Goal: Task Accomplishment & Management: Use online tool/utility

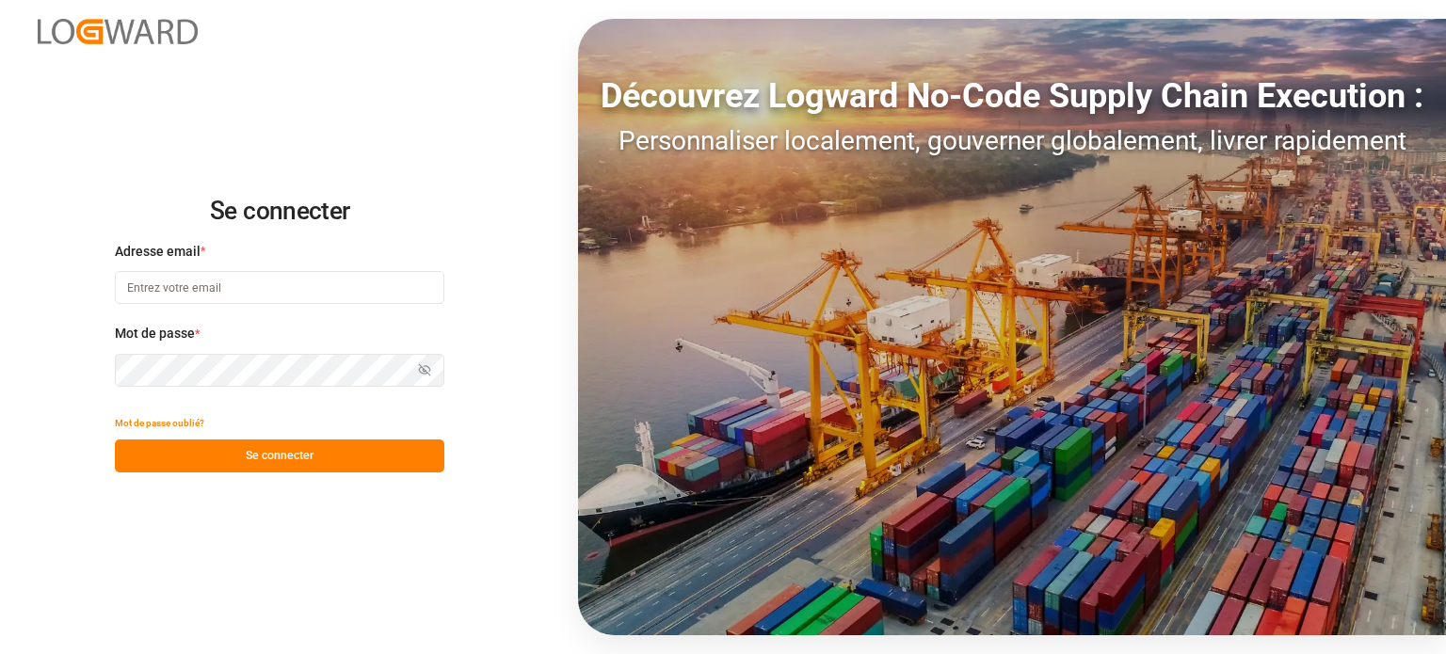
type input "[EMAIL_ADDRESS][DOMAIN_NAME]"
click at [295, 452] on font "Se connecter" at bounding box center [280, 455] width 68 height 13
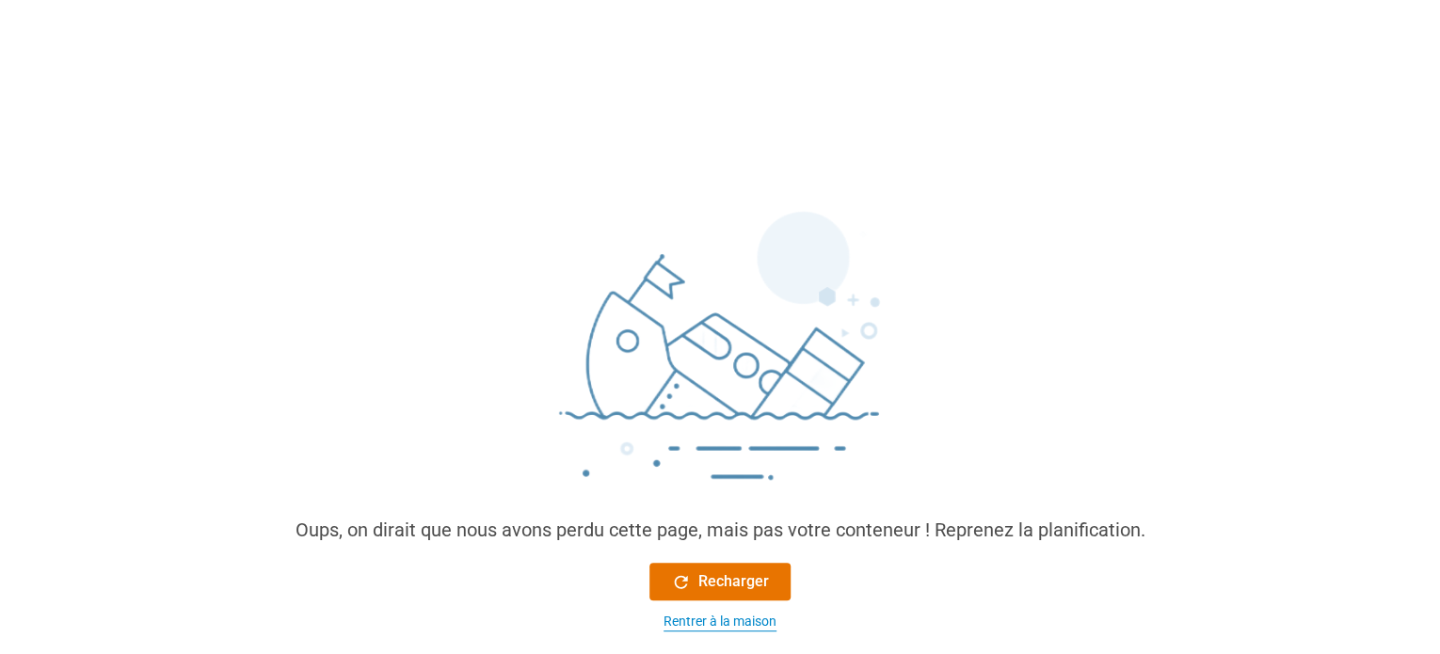
click at [693, 620] on font "Rentrer à la maison" at bounding box center [720, 621] width 113 height 15
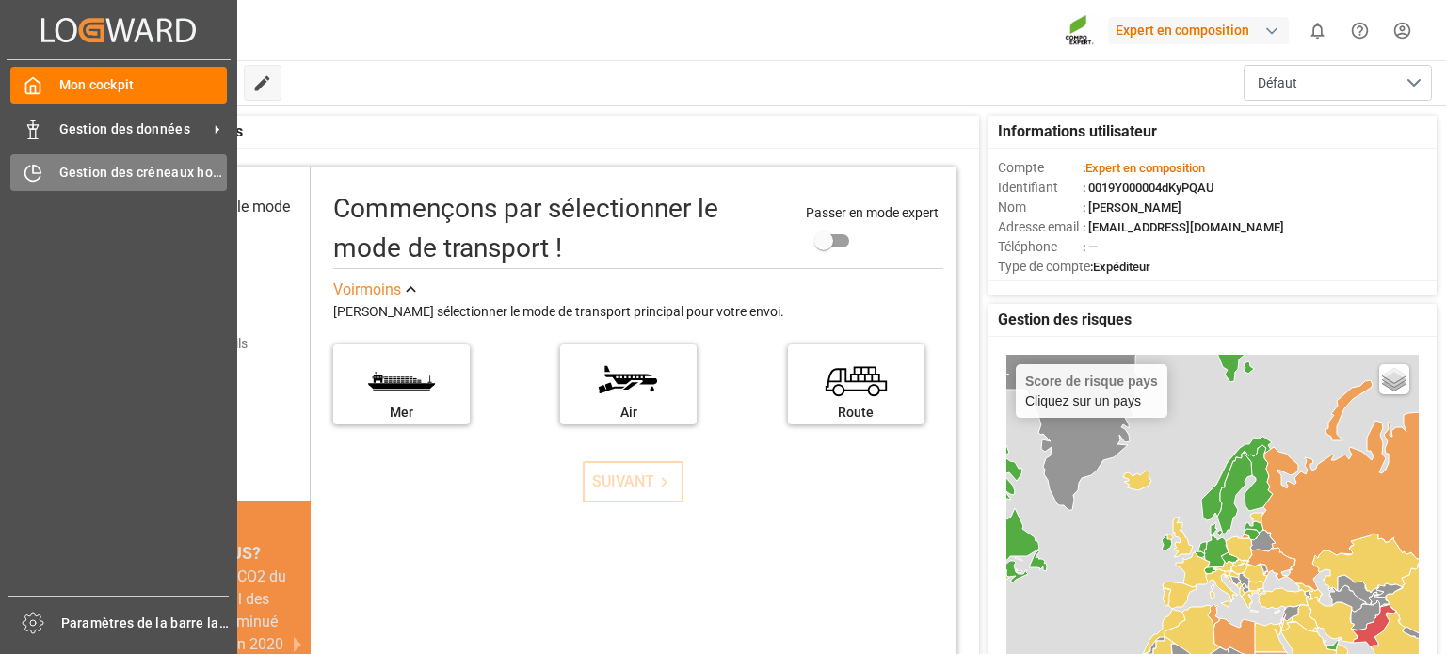
click at [75, 173] on font "Gestion des créneaux horaires" at bounding box center [154, 172] width 190 height 15
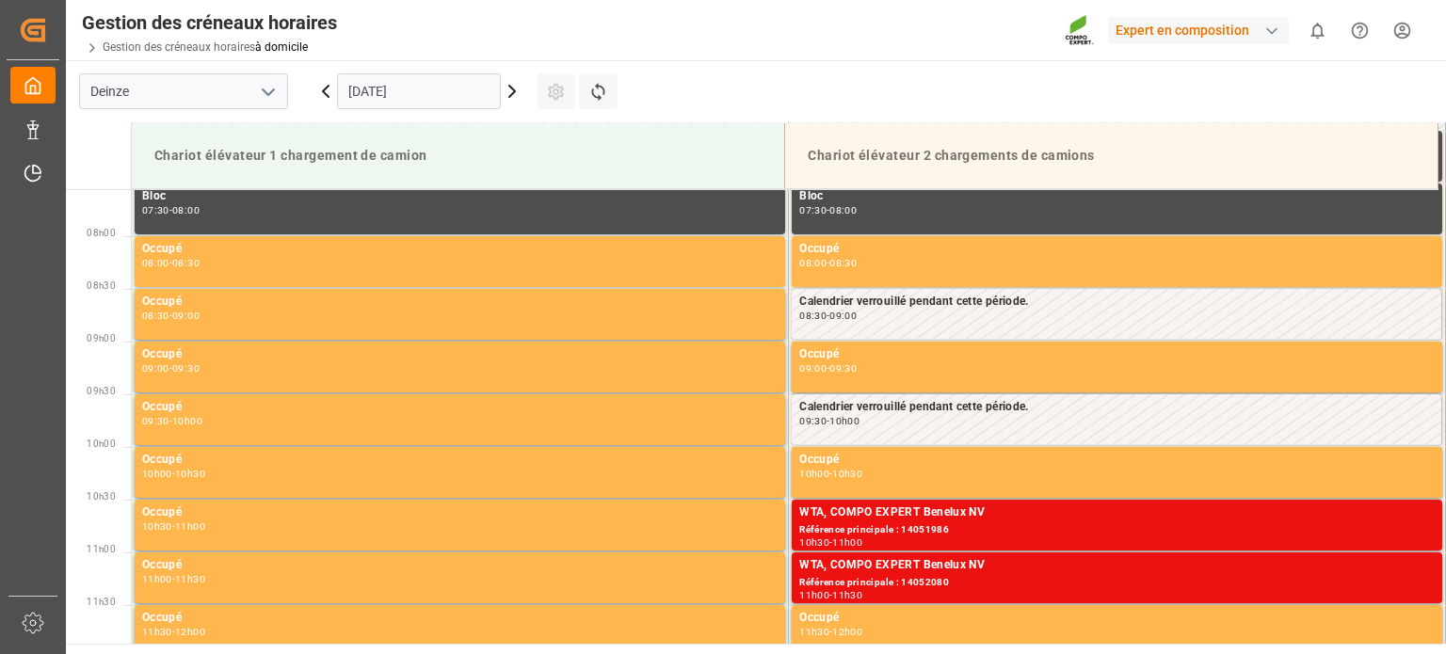
scroll to position [831, 0]
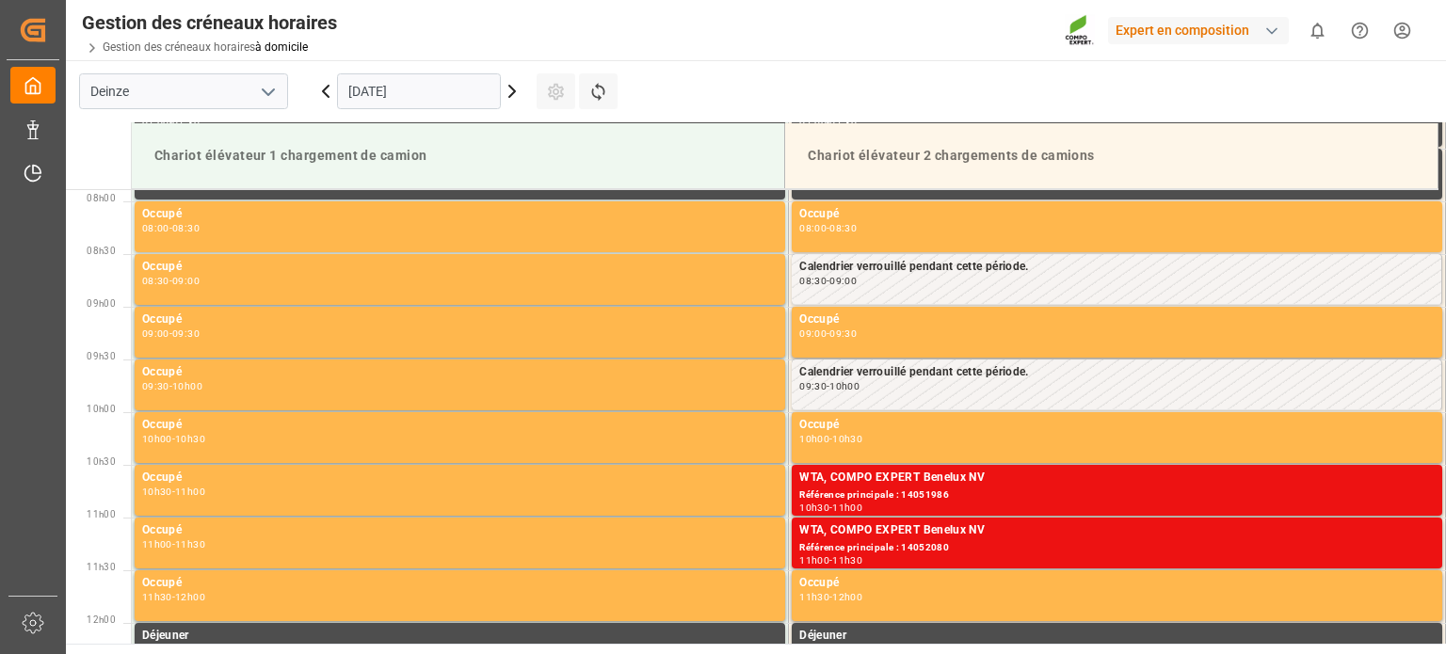
click at [420, 96] on input "[DATE]" at bounding box center [419, 91] width 164 height 36
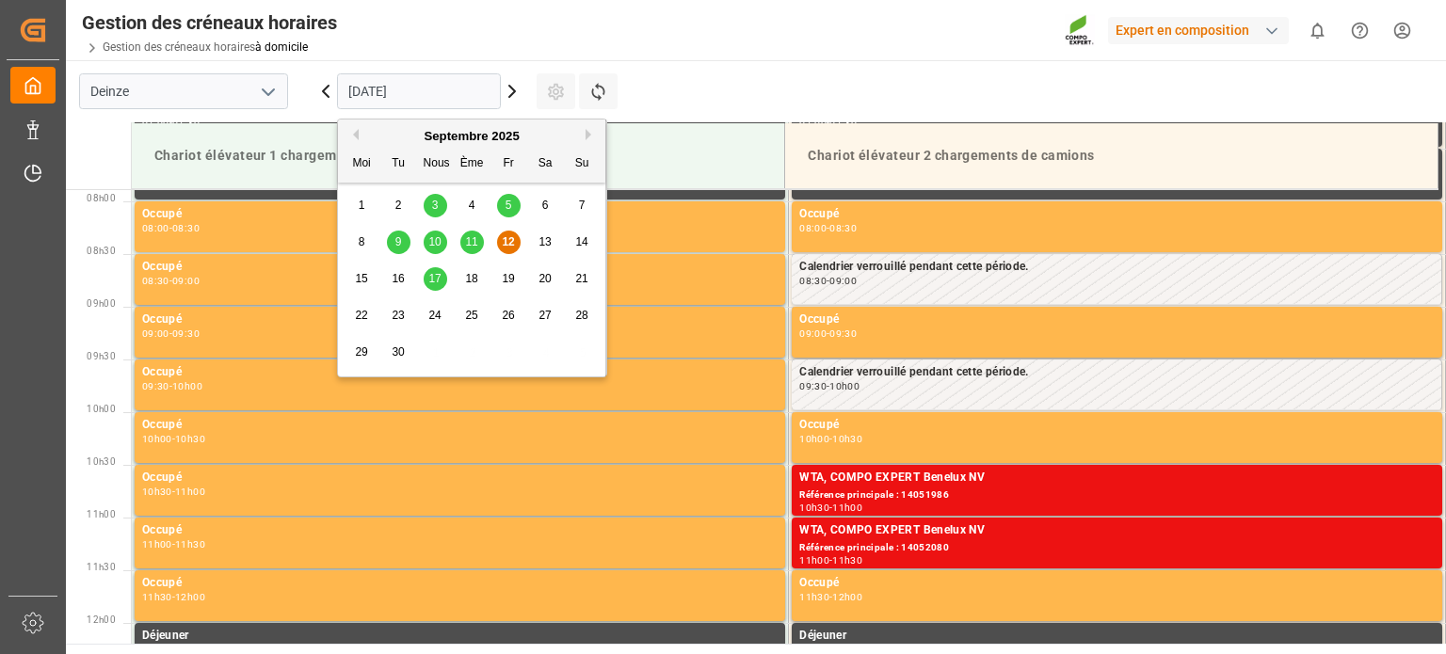
click at [371, 276] on div "15" at bounding box center [362, 279] width 24 height 23
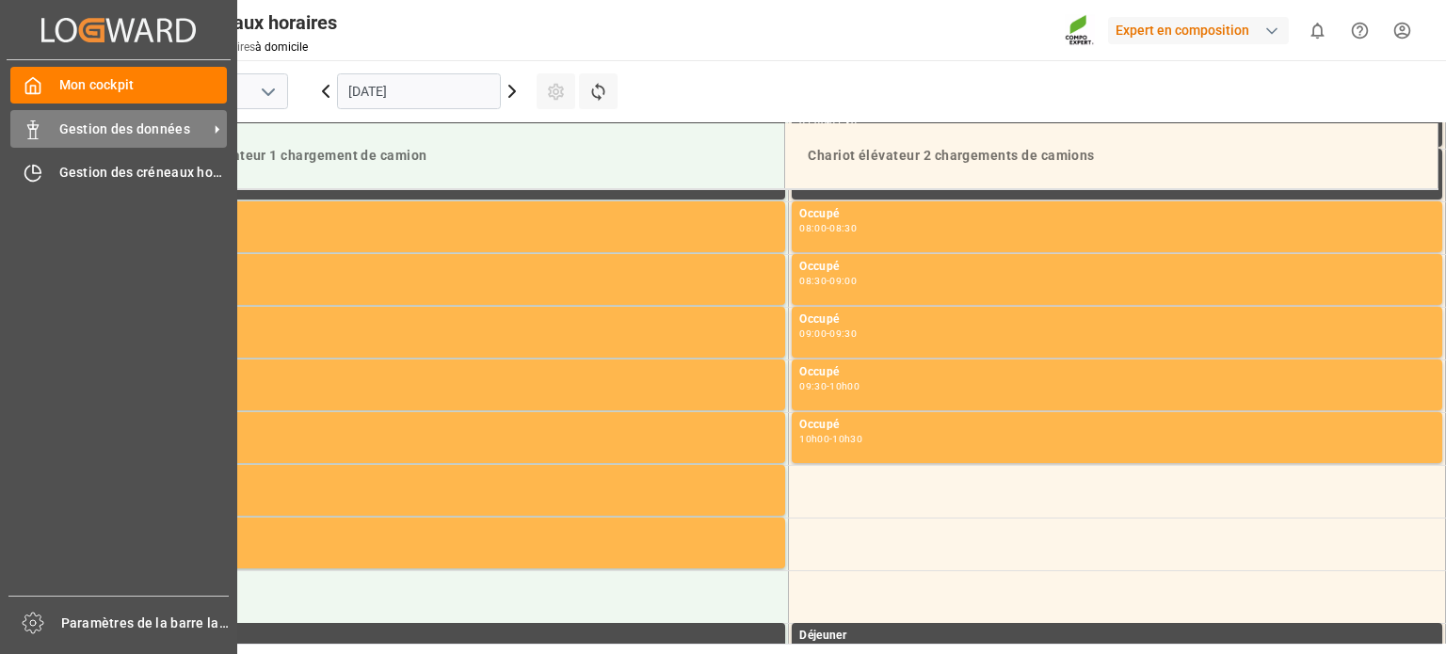
click at [104, 133] on font "Gestion des données" at bounding box center [124, 128] width 131 height 15
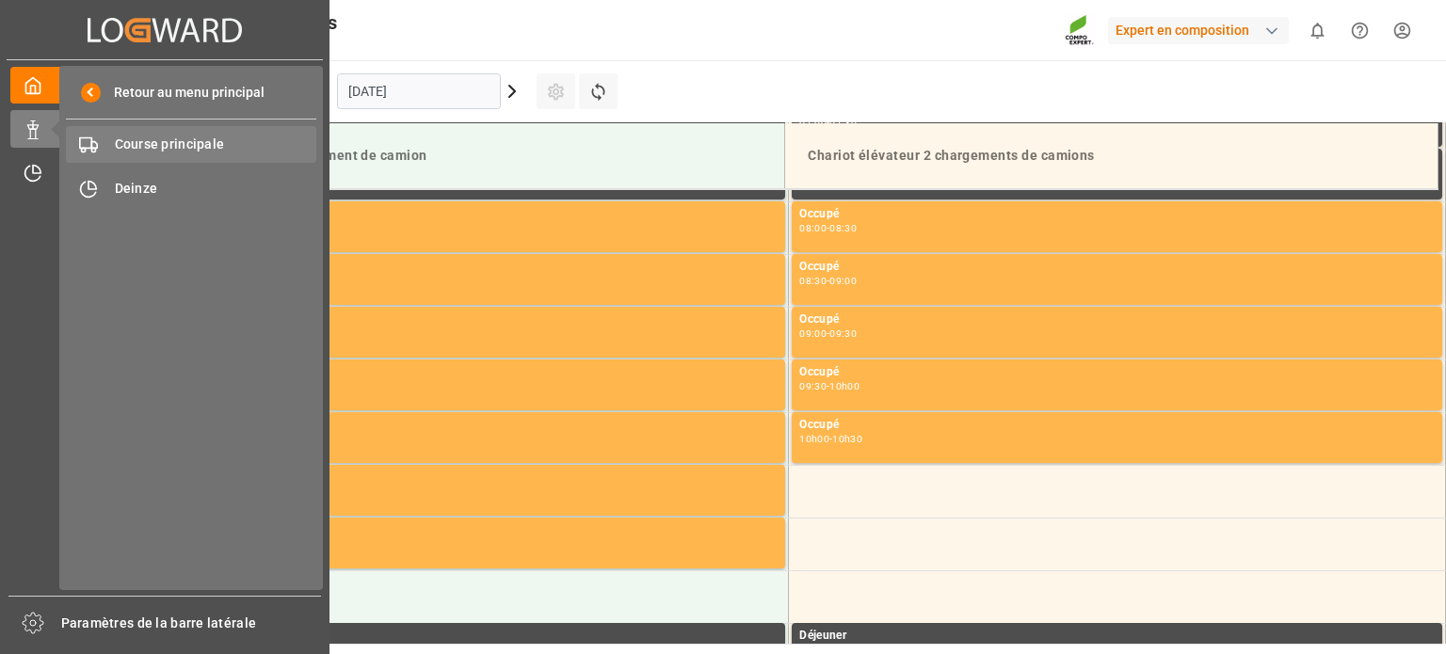
click at [189, 140] on font "Course principale" at bounding box center [170, 143] width 110 height 15
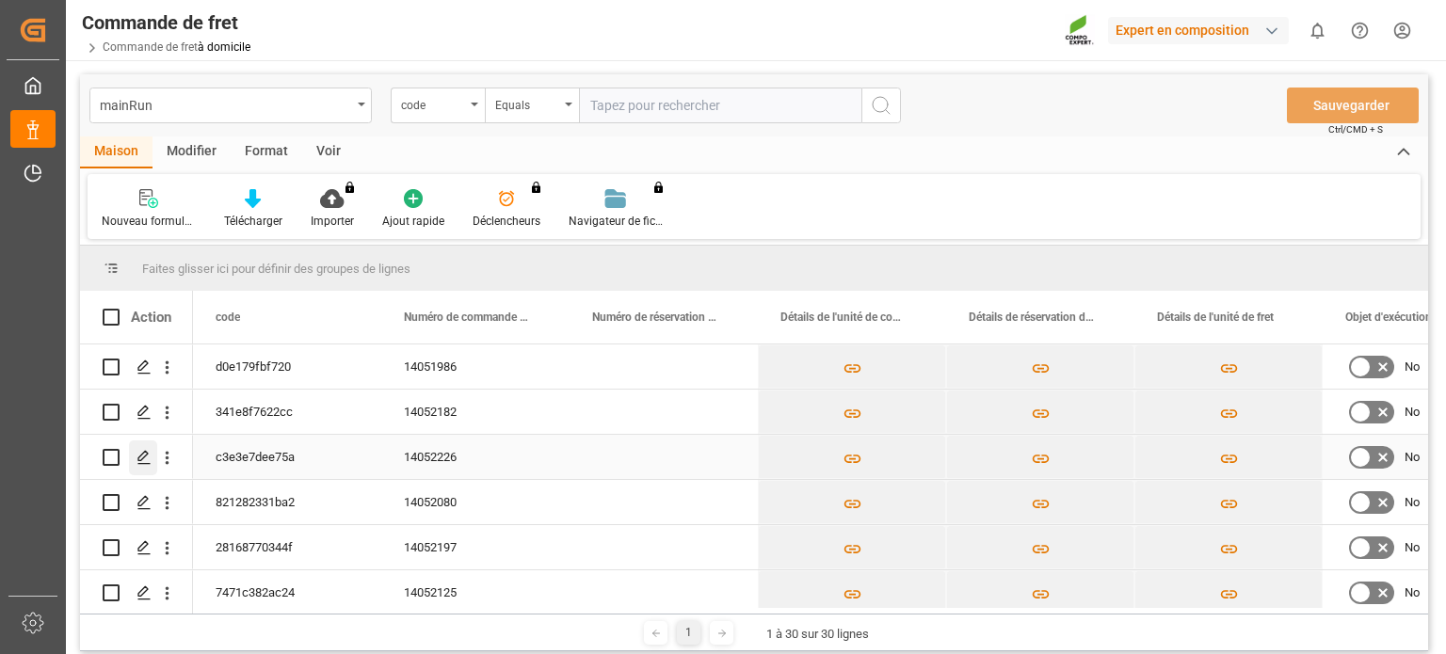
click at [147, 458] on icon "Appuyez sur ESPACE pour sélectionner cette ligne." at bounding box center [143, 457] width 15 height 15
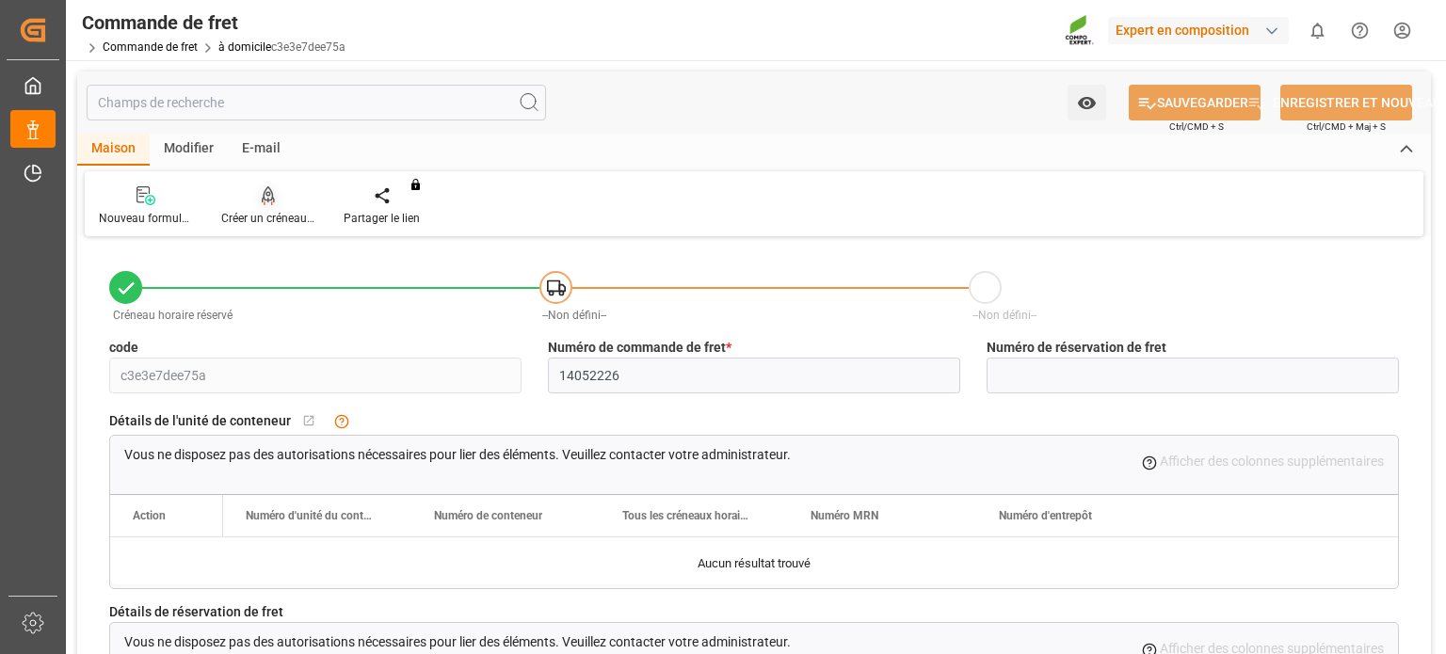
click at [275, 202] on div at bounding box center [268, 195] width 94 height 20
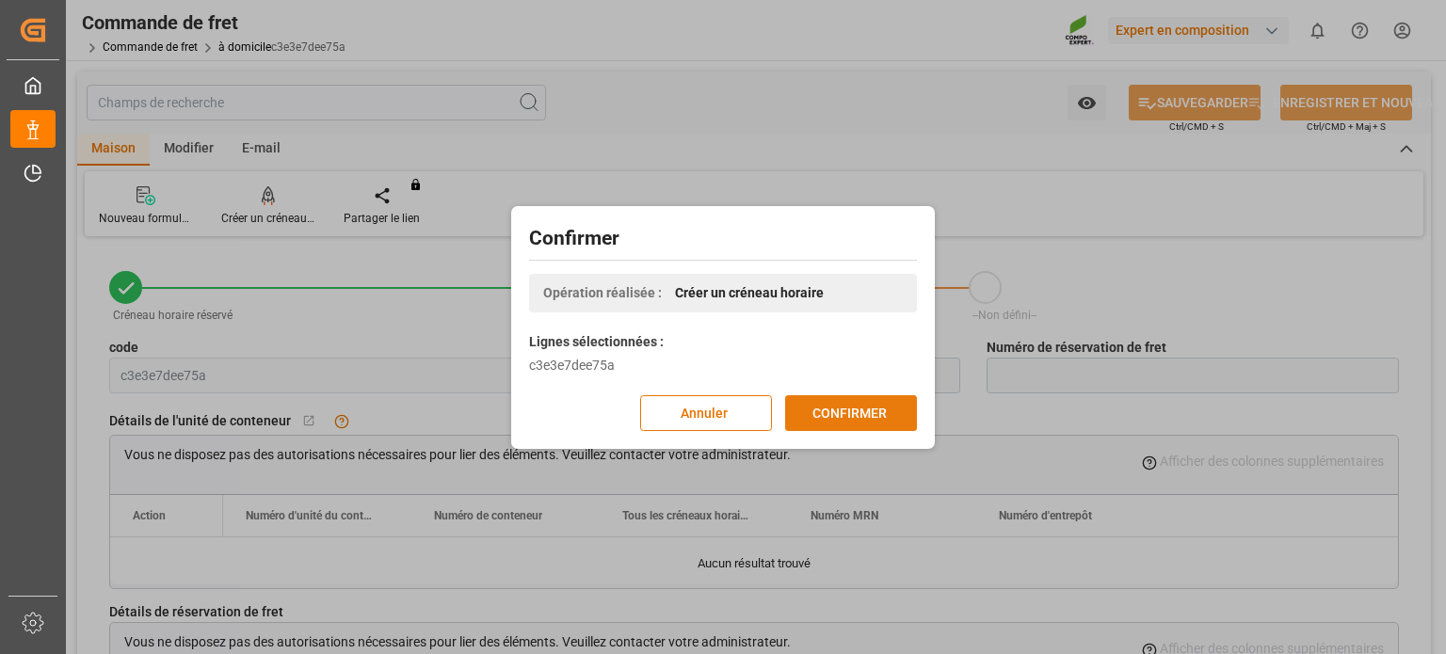
click at [822, 412] on font "CONFIRMER" at bounding box center [849, 412] width 74 height 15
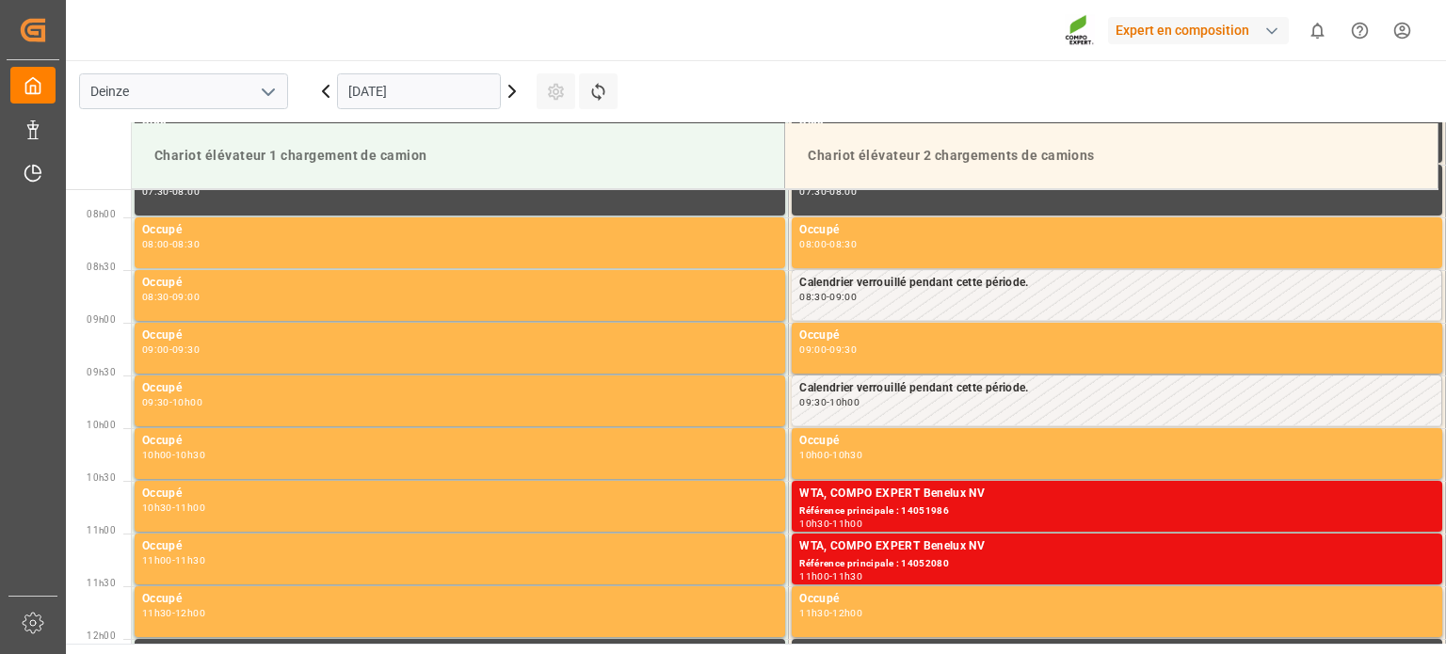
scroll to position [831, 0]
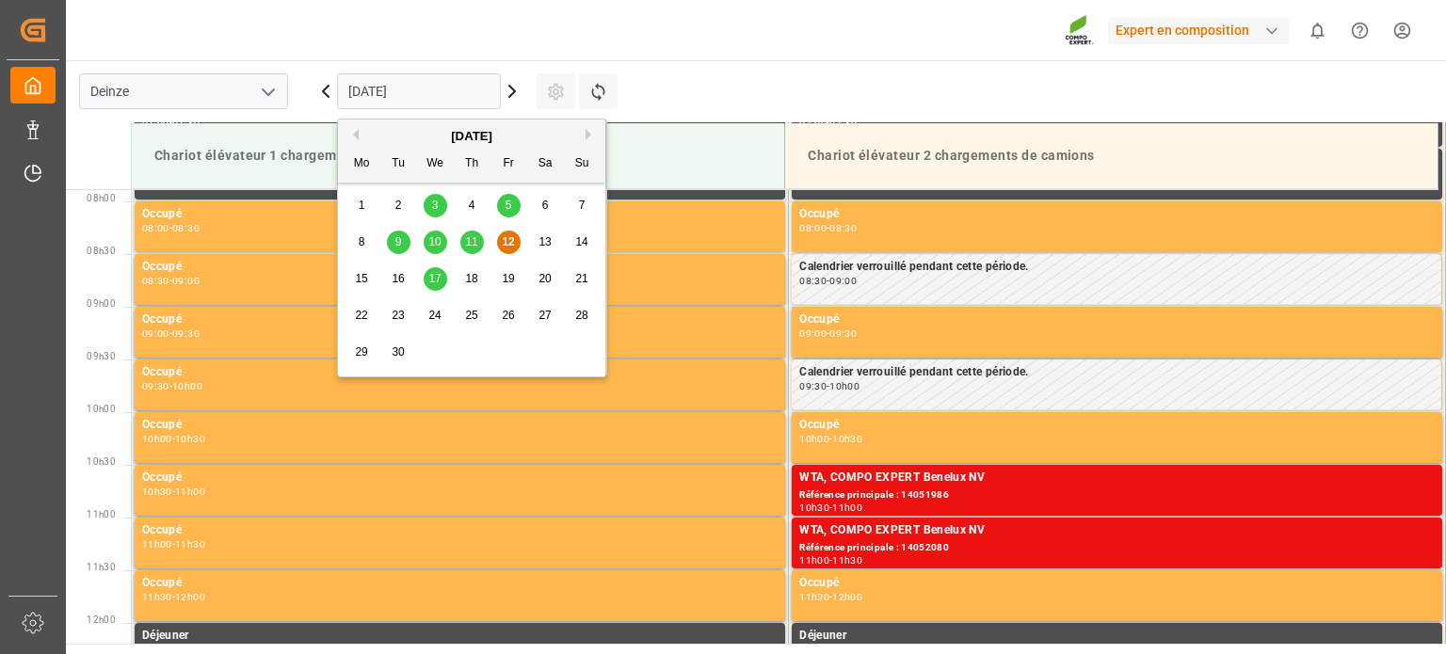
click at [453, 84] on input "[DATE]" at bounding box center [419, 91] width 164 height 36
click at [369, 281] on div "15" at bounding box center [362, 279] width 24 height 23
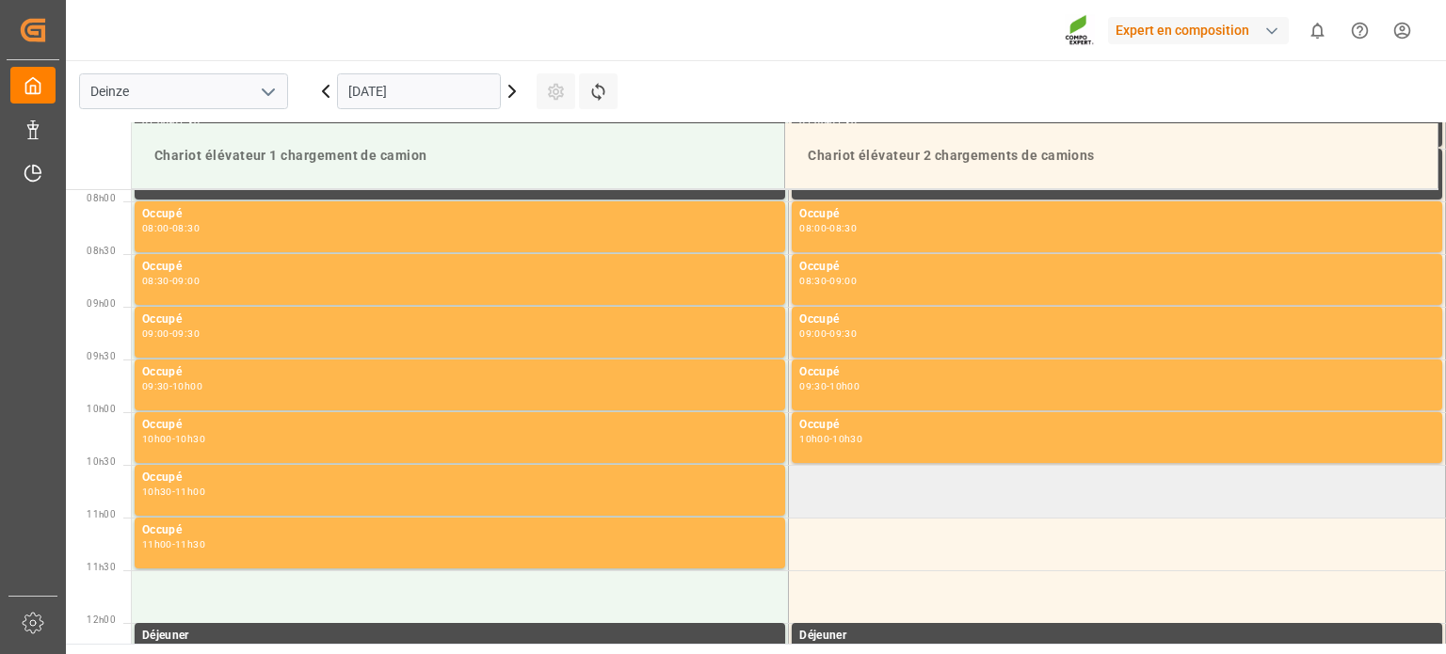
click at [869, 481] on td at bounding box center [1117, 491] width 657 height 53
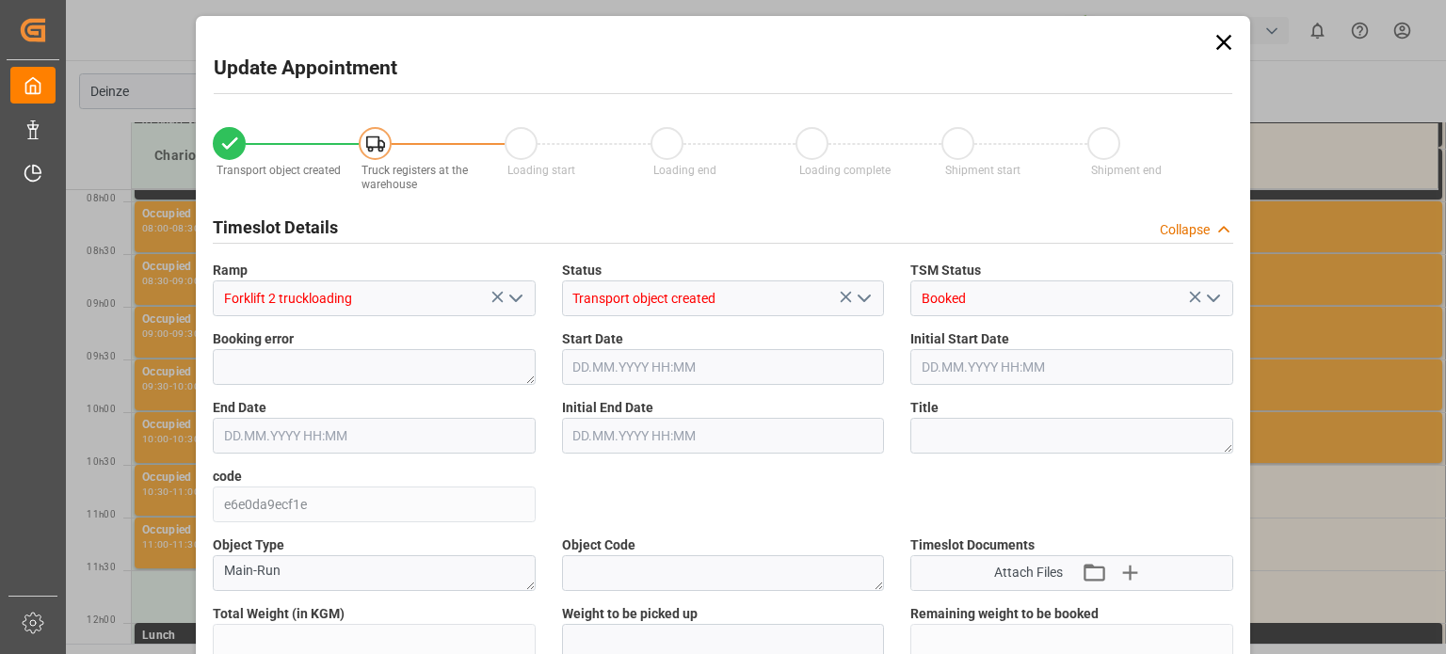
type input "24620"
type input "0"
type input "24"
type input "[DATE] 10:30"
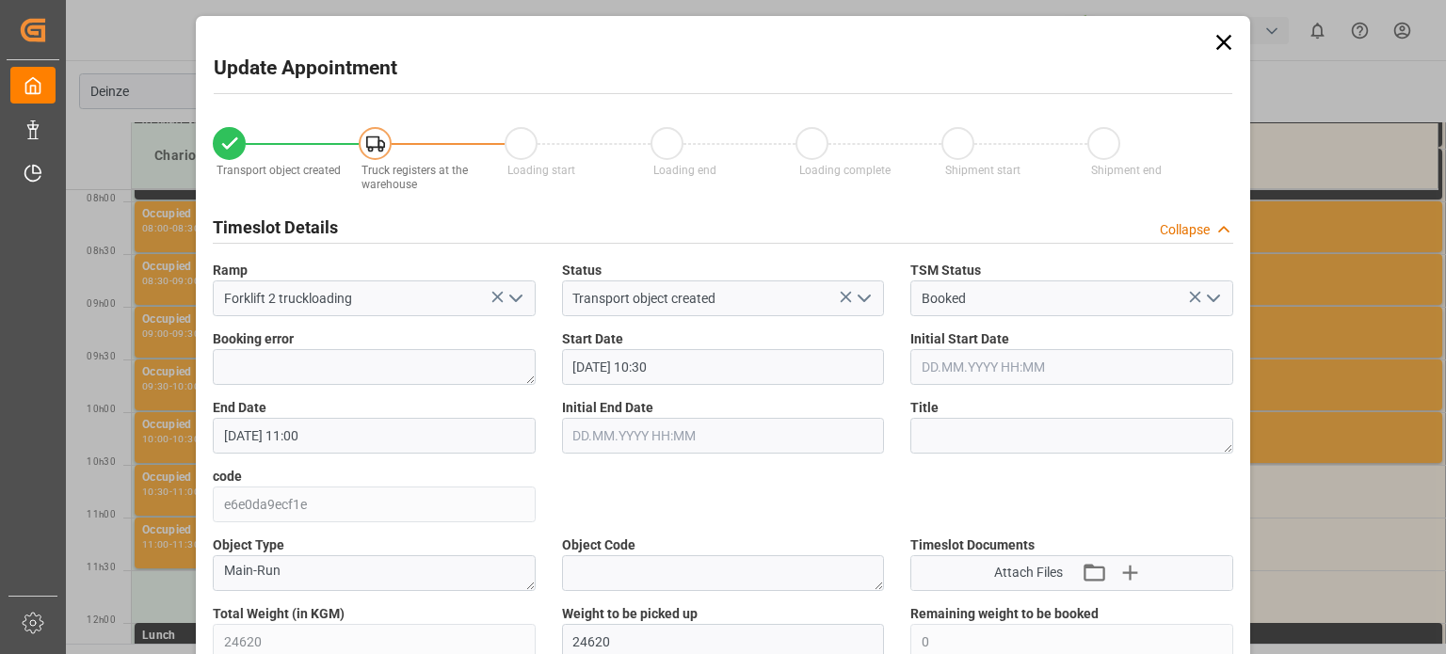
type input "[DATE] 11:00"
type input "[DATE] 14:22"
type input "[DATE] 07:09"
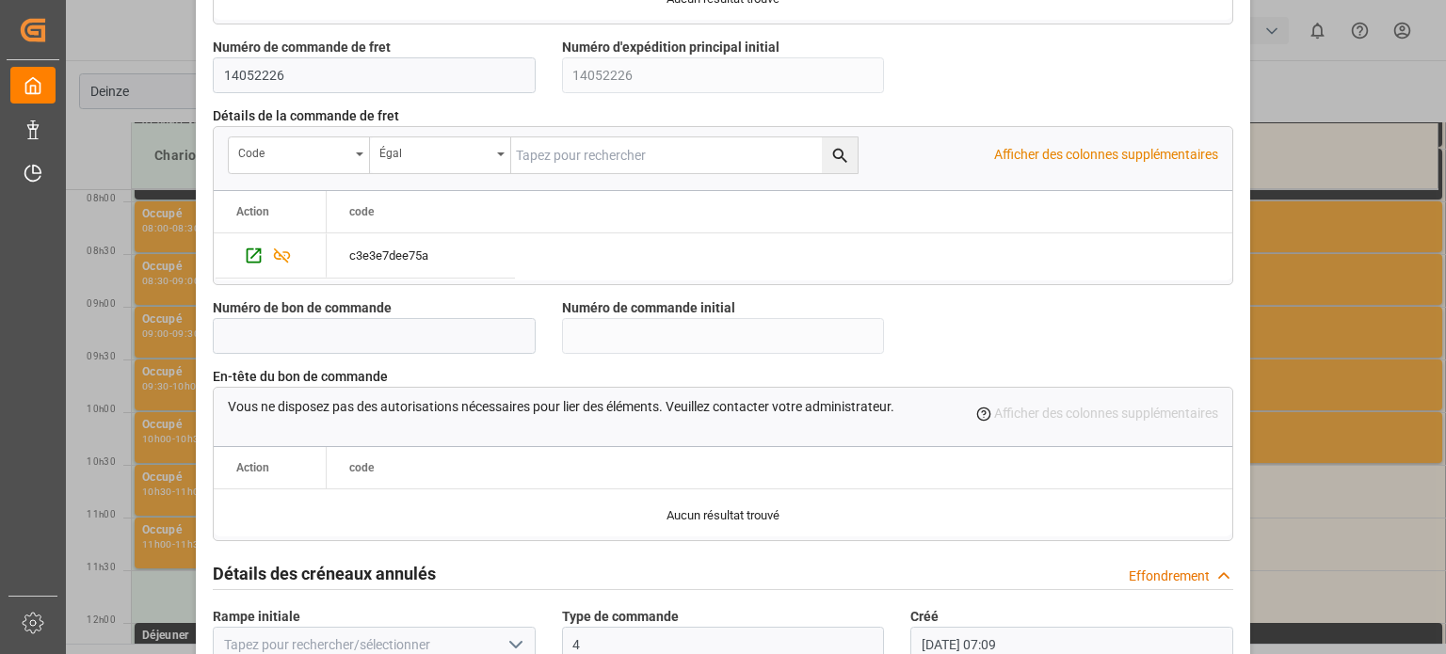
scroll to position [1822, 0]
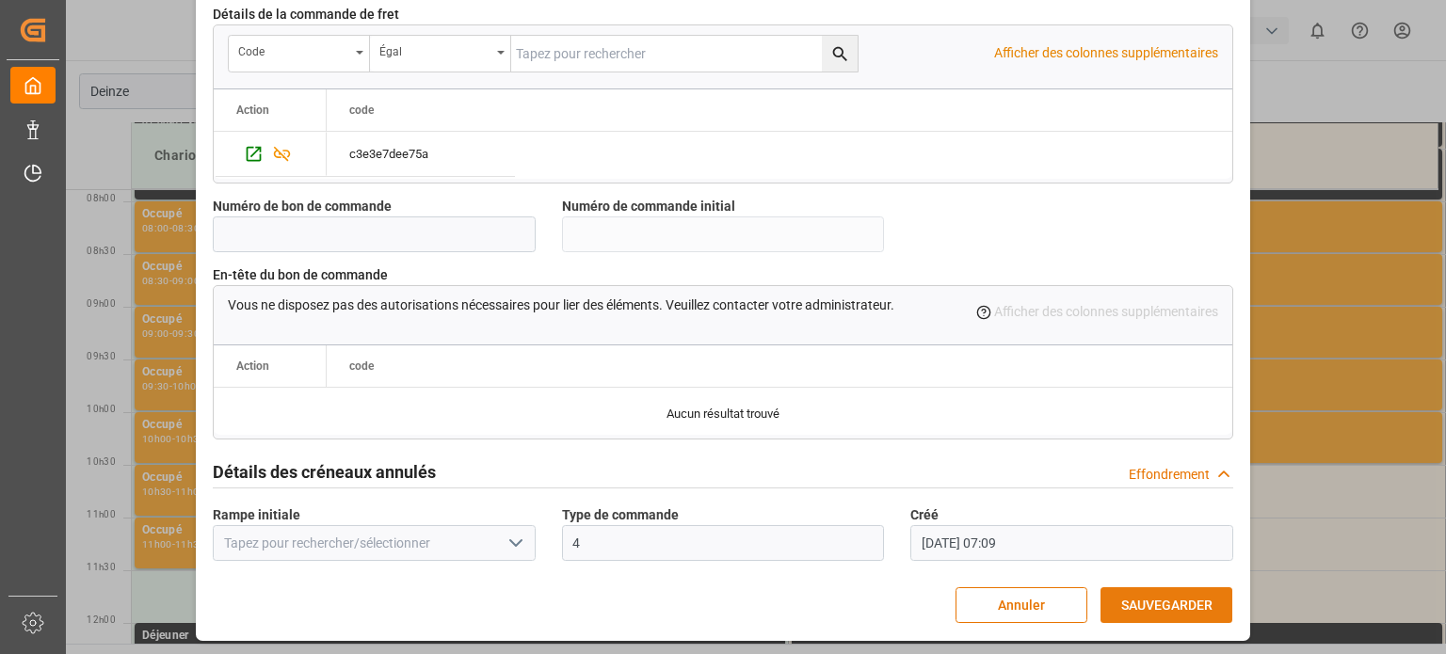
click at [1154, 598] on font "SAUVEGARDER" at bounding box center [1166, 605] width 91 height 15
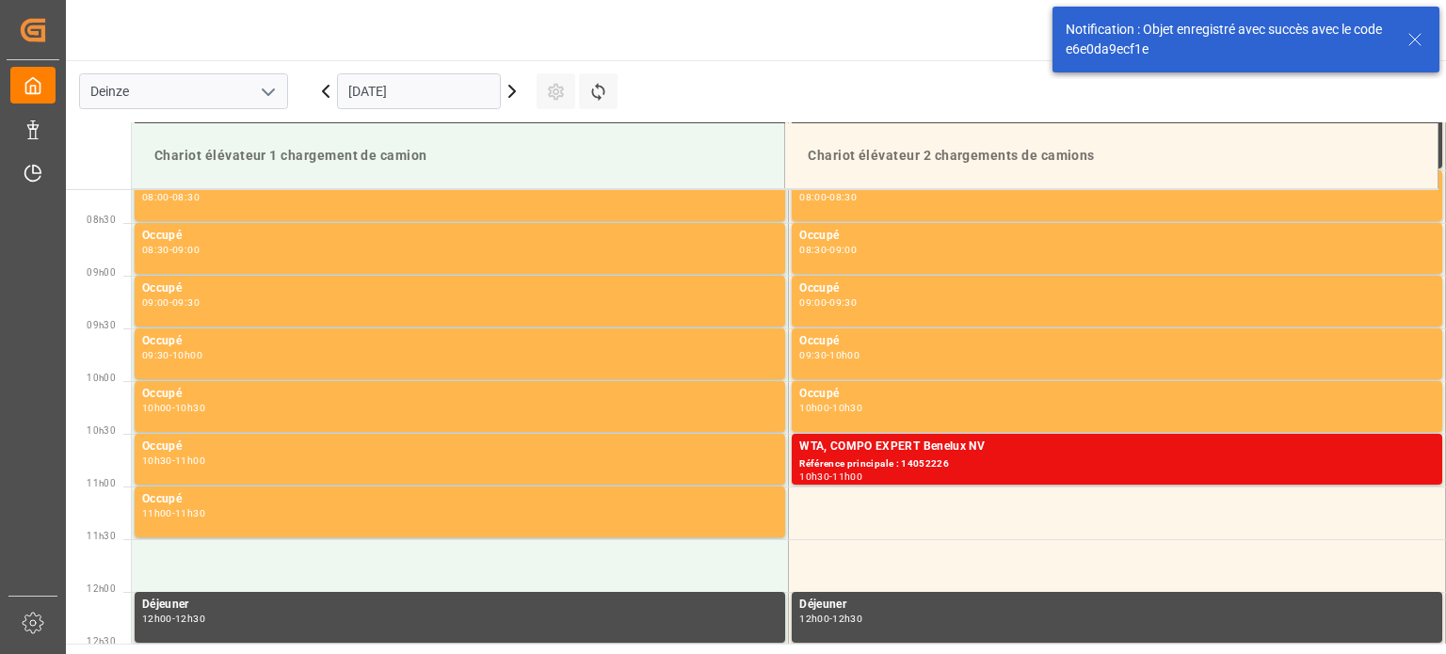
scroll to position [937, 0]
